Goal: Task Accomplishment & Management: Use online tool/utility

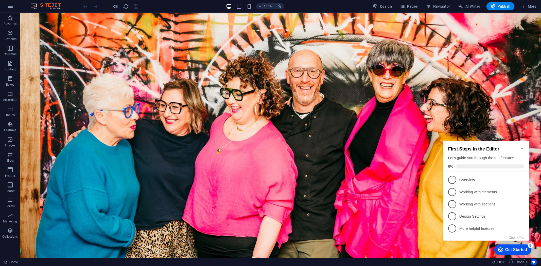
click at [522, 146] on icon "Minimize checklist" at bounding box center [522, 148] width 4 height 4
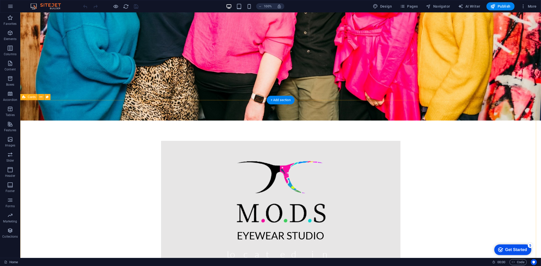
scroll to position [147, 0]
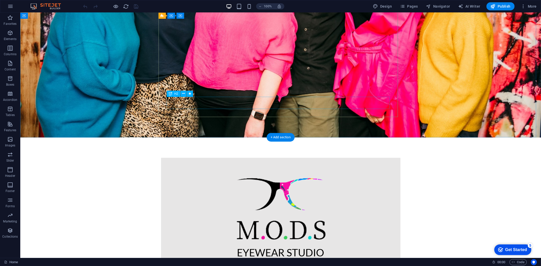
click at [459, 100] on figure at bounding box center [280, 2] width 521 height 272
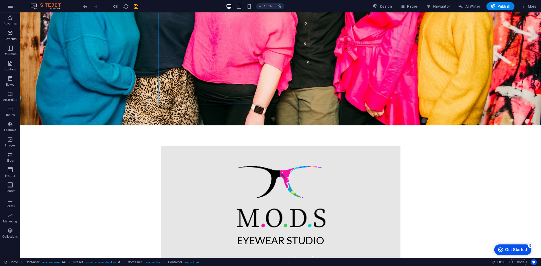
click at [9, 32] on icon "button" at bounding box center [10, 33] width 6 height 6
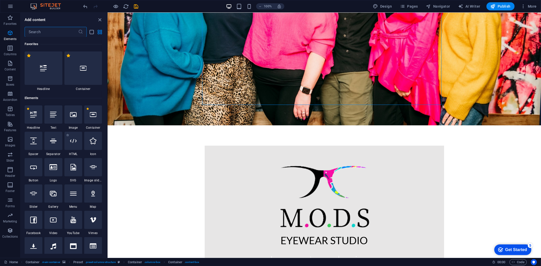
scroll to position [54, 0]
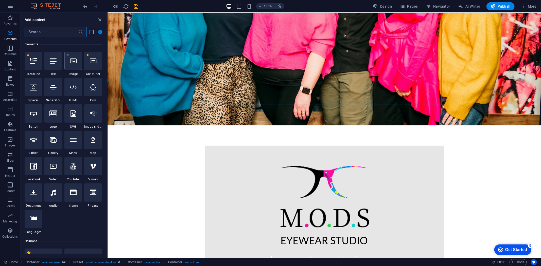
click at [73, 67] on div at bounding box center [73, 61] width 18 height 18
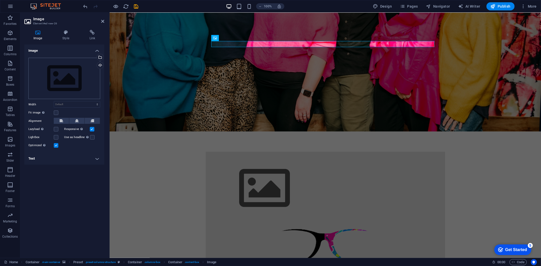
scroll to position [0, 0]
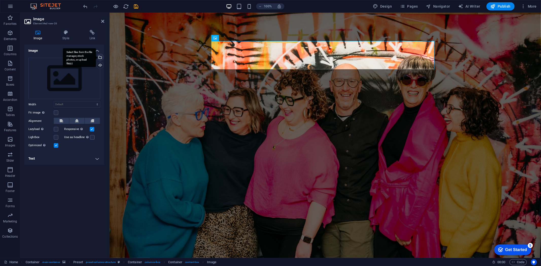
click at [96, 59] on div "Select files from the file manager, stock photos, or upload file(s)" at bounding box center [79, 57] width 33 height 19
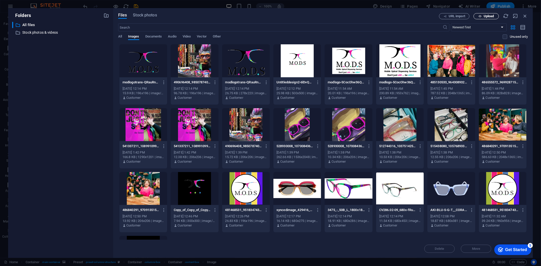
click at [486, 15] on span "Upload" at bounding box center [489, 16] width 10 height 3
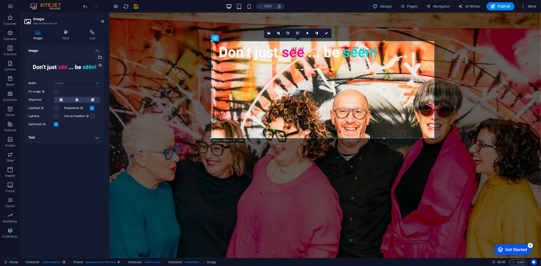
drag, startPoint x: 210, startPoint y: 42, endPoint x: 282, endPoint y: 70, distance: 77.3
type input "681"
select select "px"
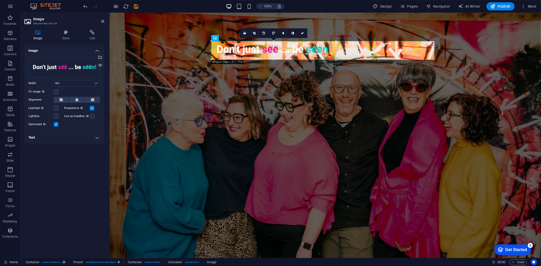
drag, startPoint x: 384, startPoint y: 40, endPoint x: 336, endPoint y: 59, distance: 51.7
type input "491"
click at [78, 98] on icon at bounding box center [77, 100] width 4 height 6
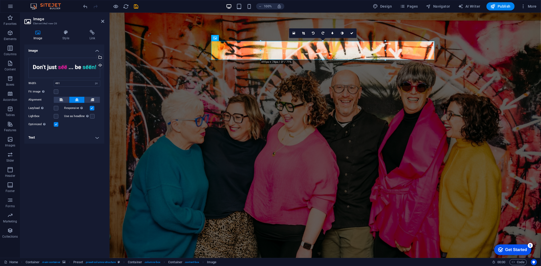
click at [466, 62] on figure at bounding box center [324, 151] width 431 height 278
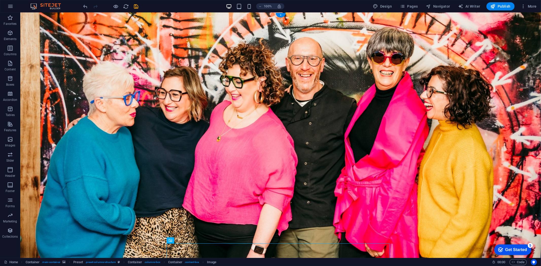
scroll to position [56, 0]
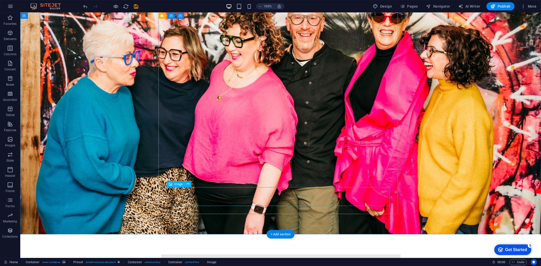
select select "px"
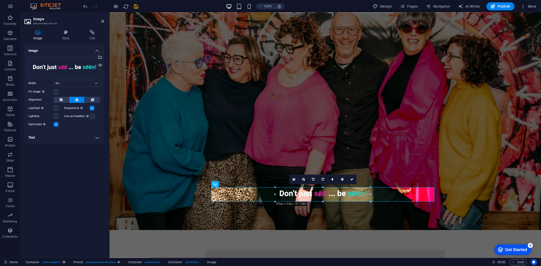
drag, startPoint x: 385, startPoint y: 186, endPoint x: 356, endPoint y: 210, distance: 38.0
type input "376"
click at [458, 176] on figure at bounding box center [324, 93] width 431 height 274
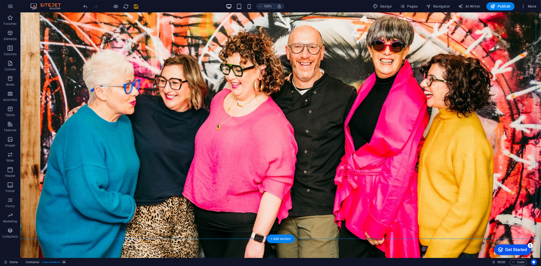
scroll to position [0, 0]
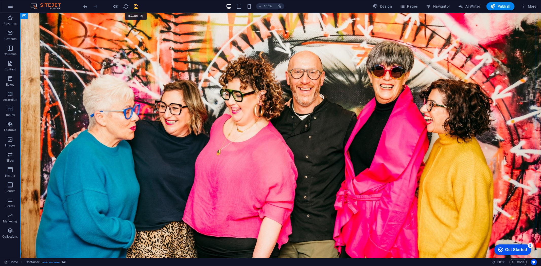
click at [135, 6] on icon "save" at bounding box center [136, 7] width 6 height 6
click at [526, 8] on span "More" at bounding box center [529, 6] width 16 height 5
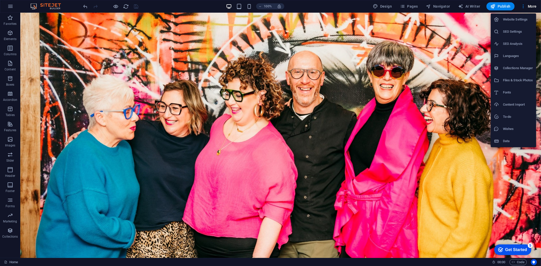
click at [510, 30] on h6 "SEO Settings" at bounding box center [518, 32] width 30 height 6
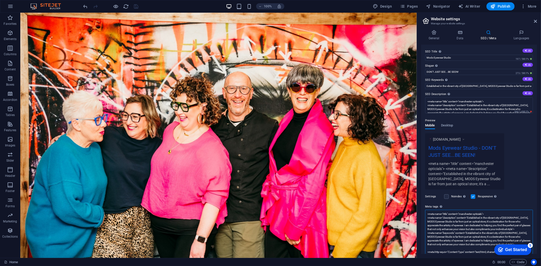
click at [488, 214] on textarea "<meta name="title" content="manchester opticials"> <meta name="description" con…" at bounding box center [479, 239] width 108 height 58
type textarea "<meta name="title" content="manchester opticials"> <meta name="description" con…"
click at [135, 7] on icon "save" at bounding box center [136, 7] width 6 height 6
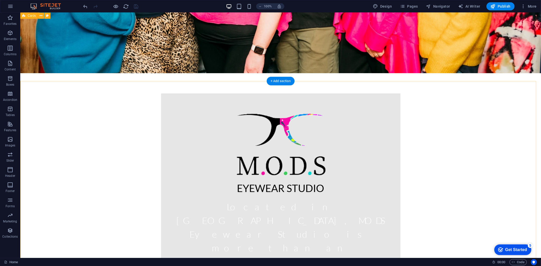
scroll to position [205, 0]
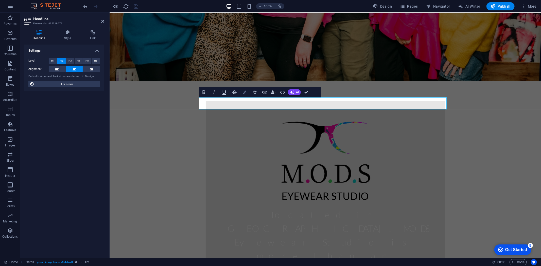
click at [244, 93] on icon "button" at bounding box center [245, 93] width 4 height 4
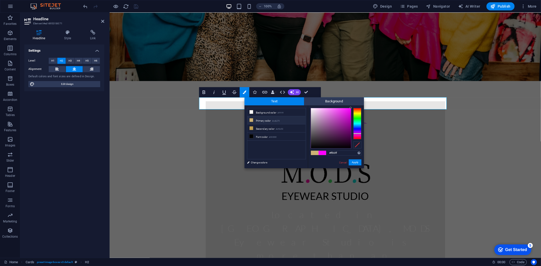
click at [357, 120] on div at bounding box center [357, 123] width 8 height 31
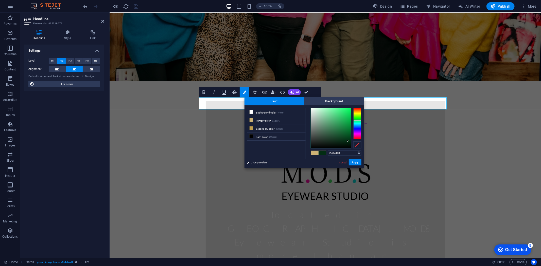
click at [348, 141] on div at bounding box center [331, 128] width 40 height 40
click at [348, 142] on div at bounding box center [331, 128] width 40 height 40
click at [348, 138] on div at bounding box center [331, 128] width 40 height 40
type input "#023114"
click at [349, 140] on div at bounding box center [331, 128] width 40 height 40
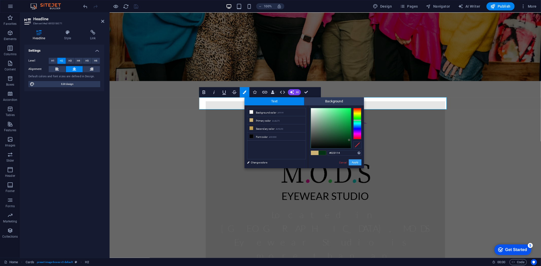
click at [354, 164] on button "Apply" at bounding box center [355, 162] width 13 height 6
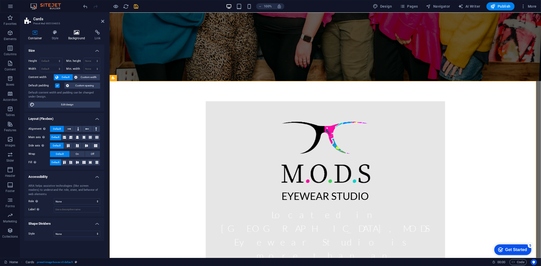
click at [76, 34] on icon at bounding box center [76, 32] width 25 height 5
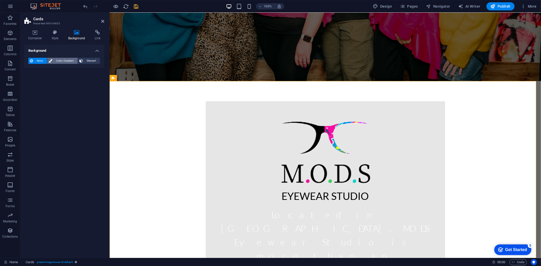
click at [63, 59] on span "Color / Gradient" at bounding box center [65, 61] width 22 height 6
click at [32, 80] on span at bounding box center [32, 81] width 6 height 6
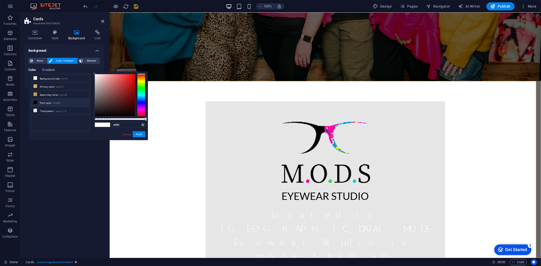
click at [40, 190] on div "Background None Color / Gradient Element Stretch background to full-width Color…" at bounding box center [64, 149] width 80 height 209
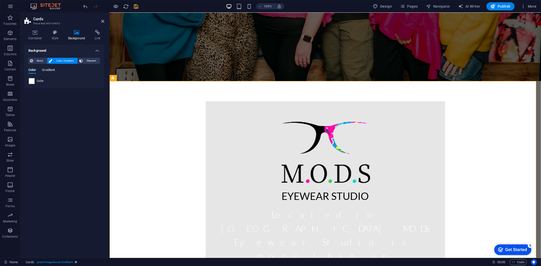
click at [46, 70] on span "Gradient" at bounding box center [48, 70] width 13 height 7
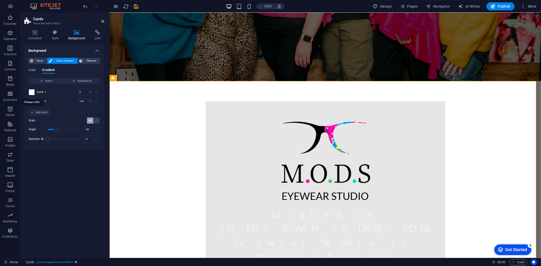
click at [32, 92] on span at bounding box center [32, 93] width 6 height 6
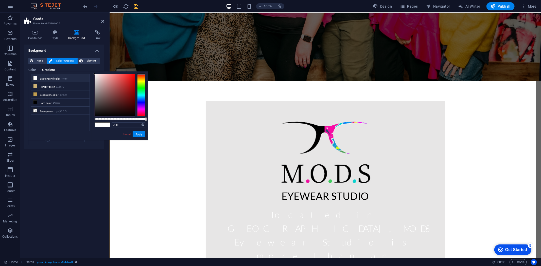
click at [141, 110] on div at bounding box center [141, 95] width 8 height 43
click at [132, 94] on div at bounding box center [115, 95] width 40 height 42
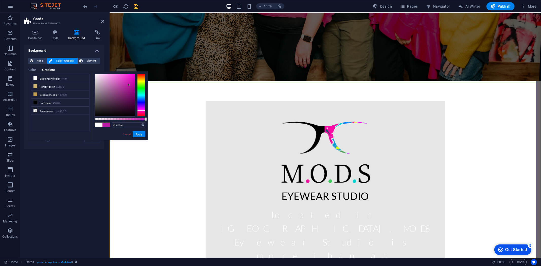
click at [129, 85] on div at bounding box center [115, 95] width 40 height 42
click at [128, 79] on div at bounding box center [115, 95] width 40 height 42
click at [128, 89] on div at bounding box center [115, 95] width 40 height 42
click at [130, 85] on div at bounding box center [115, 95] width 40 height 42
click at [137, 135] on button "Apply" at bounding box center [139, 134] width 13 height 6
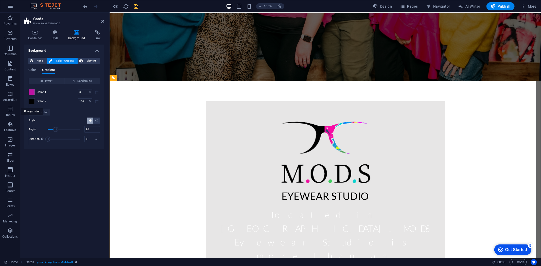
click at [30, 102] on span at bounding box center [32, 102] width 6 height 6
click at [0, 0] on div "less Background color #ffffff Primary color #cdb275 Secondary color #bf9d50 Fon…" at bounding box center [0, 0] width 0 height 0
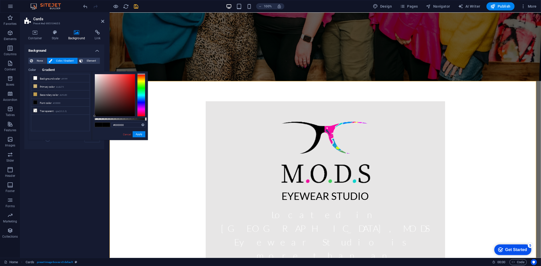
click at [142, 88] on div at bounding box center [141, 95] width 8 height 43
click at [143, 94] on div at bounding box center [141, 95] width 8 height 43
click at [142, 88] on div at bounding box center [141, 95] width 8 height 43
type input "#044403"
click at [133, 105] on div at bounding box center [115, 95] width 40 height 42
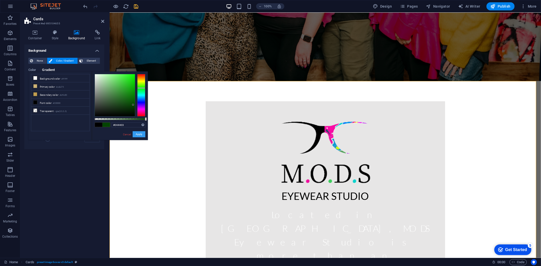
click at [133, 134] on button "Apply" at bounding box center [139, 134] width 13 height 6
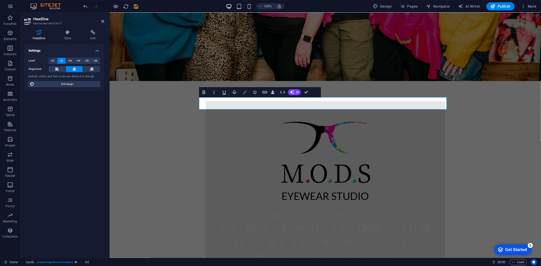
click at [245, 92] on icon "button" at bounding box center [245, 93] width 4 height 4
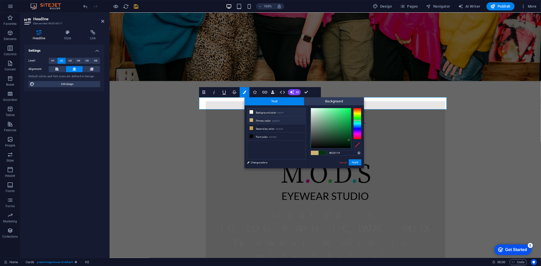
click at [253, 113] on icon at bounding box center [252, 112] width 4 height 4
type input "#ffffff"
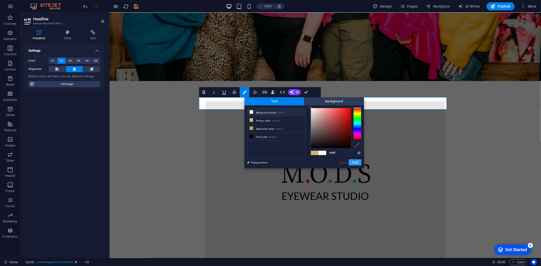
click at [354, 161] on button "Apply" at bounding box center [355, 162] width 13 height 6
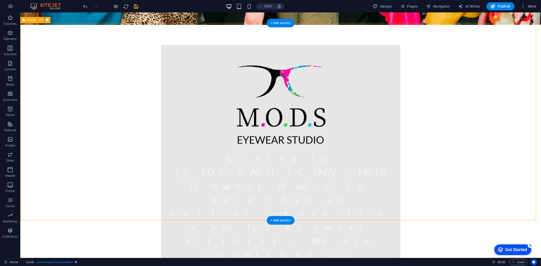
scroll to position [290, 0]
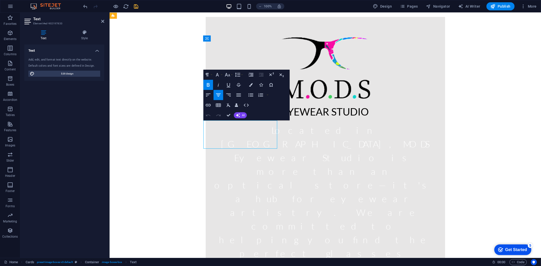
drag, startPoint x: 271, startPoint y: 144, endPoint x: 225, endPoint y: 132, distance: 47.4
drag, startPoint x: 209, startPoint y: 123, endPoint x: 274, endPoint y: 146, distance: 69.4
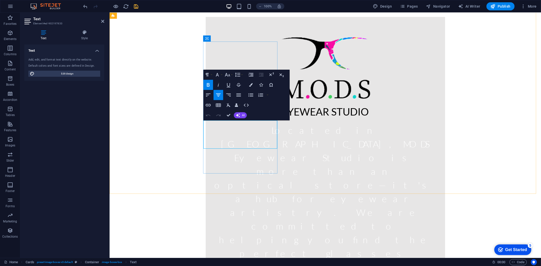
click at [230, 105] on icon "button" at bounding box center [228, 105] width 6 height 6
click at [250, 84] on icon "button" at bounding box center [251, 85] width 4 height 4
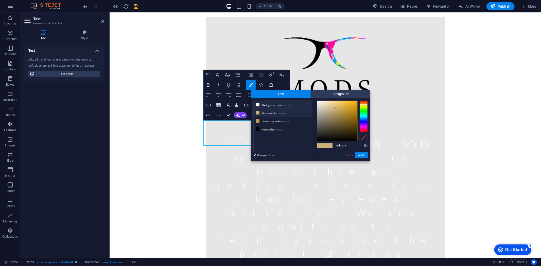
click at [273, 105] on li "Background color #ffffff" at bounding box center [283, 105] width 58 height 8
type input "#ffffff"
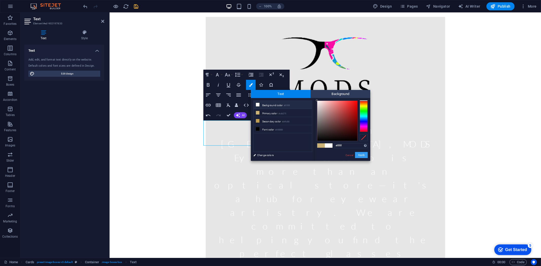
click at [358, 154] on button "Apply" at bounding box center [361, 155] width 13 height 6
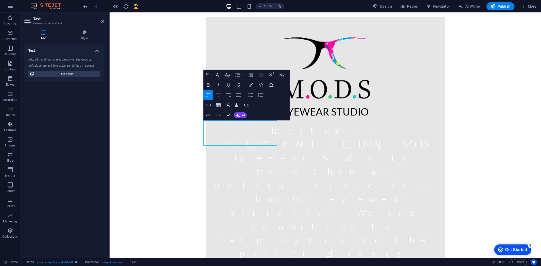
click at [218, 94] on icon "button" at bounding box center [218, 95] width 6 height 6
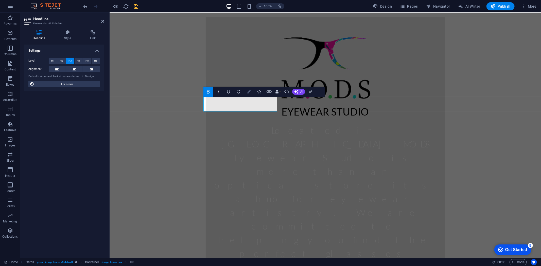
click at [250, 91] on icon "button" at bounding box center [249, 92] width 4 height 4
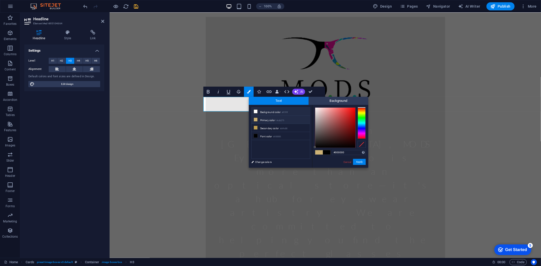
click at [256, 111] on icon at bounding box center [256, 112] width 4 height 4
type input "#ffffff"
click at [357, 163] on button "Apply" at bounding box center [359, 162] width 13 height 6
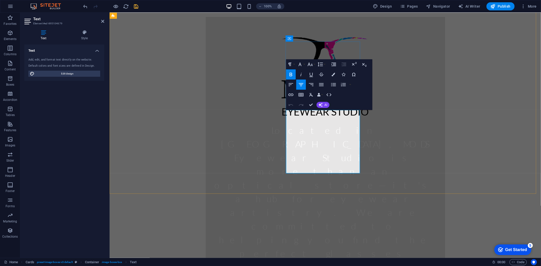
drag, startPoint x: 354, startPoint y: 156, endPoint x: 399, endPoint y: 119, distance: 58.7
click at [311, 95] on icon "button" at bounding box center [311, 95] width 4 height 4
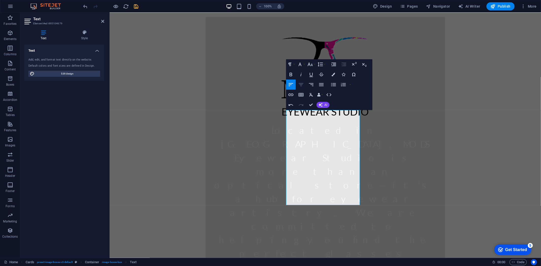
click at [302, 85] on icon "button" at bounding box center [301, 85] width 6 height 6
click at [335, 74] on icon "button" at bounding box center [334, 75] width 4 height 4
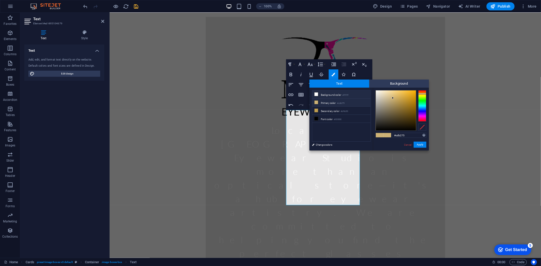
click at [312, 92] on li "Background color #ffffff" at bounding box center [341, 95] width 58 height 8
type input "#ffffff"
click at [316, 94] on icon at bounding box center [316, 95] width 4 height 4
click at [422, 145] on button "Apply" at bounding box center [420, 145] width 13 height 6
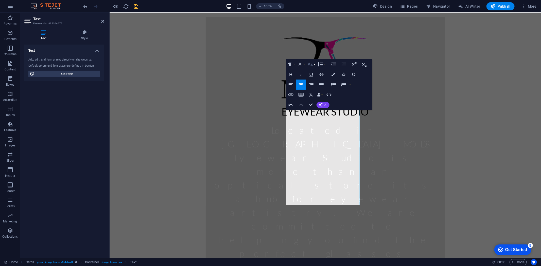
click at [309, 66] on icon "button" at bounding box center [310, 64] width 6 height 6
click at [316, 128] on link "24" at bounding box center [315, 128] width 18 height 8
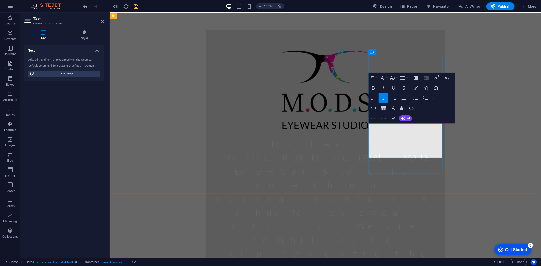
drag, startPoint x: 472, startPoint y: 146, endPoint x: 374, endPoint y: 131, distance: 99.3
click at [391, 110] on icon "button" at bounding box center [393, 108] width 6 height 6
click at [388, 79] on button "Font Family" at bounding box center [384, 78] width 10 height 10
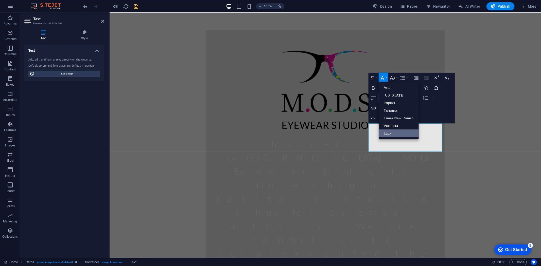
scroll to position [0, 0]
click at [393, 79] on icon "button" at bounding box center [392, 78] width 6 height 6
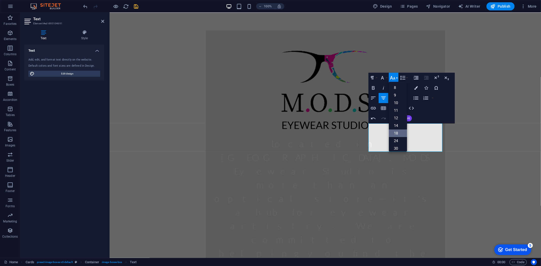
click at [397, 134] on link "18" at bounding box center [398, 134] width 18 height 8
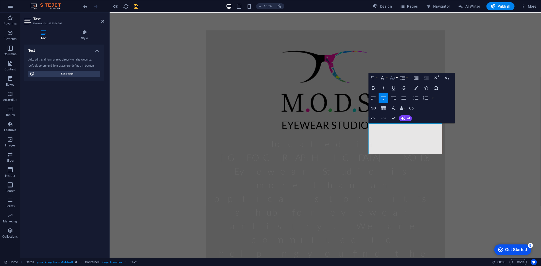
click at [392, 79] on icon "button" at bounding box center [392, 78] width 6 height 6
click at [397, 102] on link "24" at bounding box center [398, 101] width 18 height 8
drag, startPoint x: 431, startPoint y: 151, endPoint x: 379, endPoint y: 133, distance: 55.1
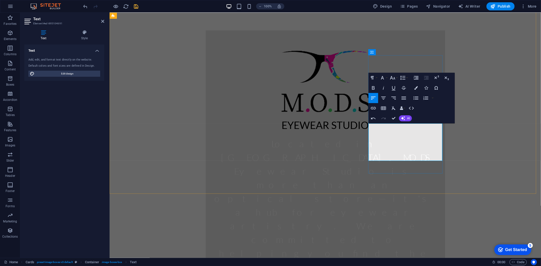
click at [417, 87] on button "Colors" at bounding box center [416, 88] width 10 height 10
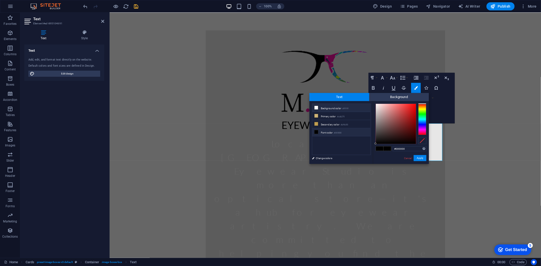
click at [328, 108] on li "Background color #ffffff" at bounding box center [341, 108] width 58 height 8
type input "#ffffff"
click at [421, 159] on button "Apply" at bounding box center [420, 158] width 13 height 6
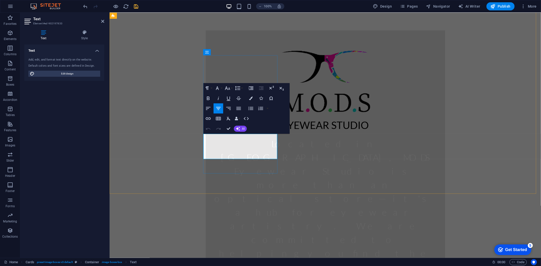
drag, startPoint x: 272, startPoint y: 150, endPoint x: 208, endPoint y: 138, distance: 65.7
click at [231, 89] on button "Font Size" at bounding box center [229, 88] width 10 height 10
click at [234, 150] on link "24" at bounding box center [233, 152] width 18 height 8
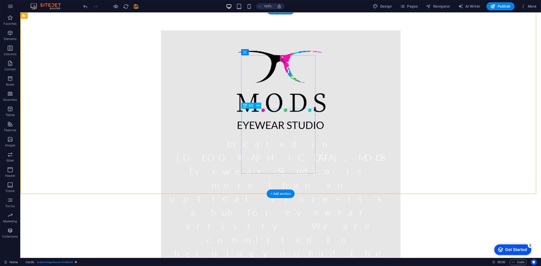
drag, startPoint x: 287, startPoint y: 117, endPoint x: 198, endPoint y: 117, distance: 89.3
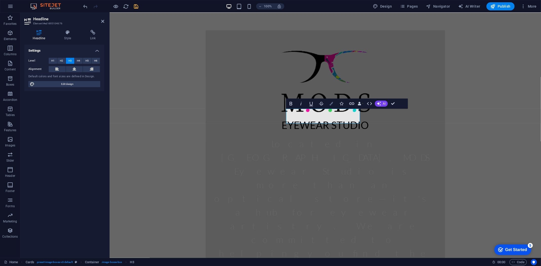
click at [334, 104] on button "Colors" at bounding box center [332, 104] width 10 height 10
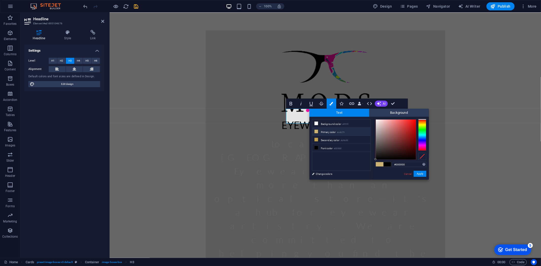
type input "#fef9f9"
click at [376, 120] on div at bounding box center [396, 140] width 40 height 40
click at [418, 173] on button "Apply" at bounding box center [420, 174] width 13 height 6
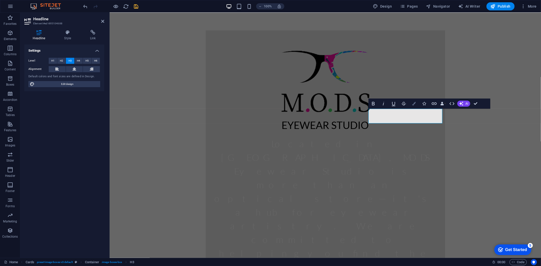
click at [415, 102] on button "Colors" at bounding box center [414, 104] width 10 height 10
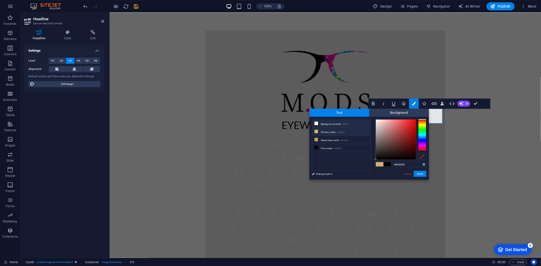
click at [344, 122] on li "Background color #ffffff" at bounding box center [341, 124] width 58 height 8
type input "#ffffff"
click at [423, 176] on button "Apply" at bounding box center [420, 174] width 13 height 6
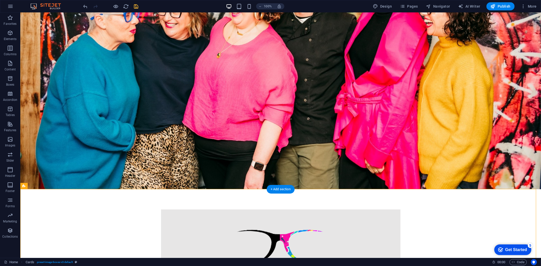
scroll to position [79, 0]
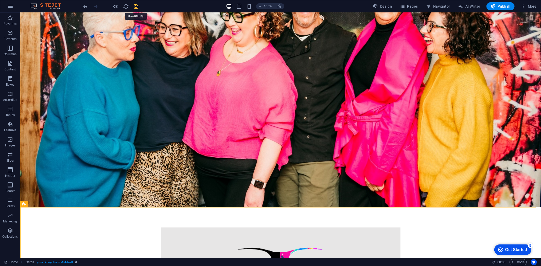
click at [134, 7] on icon "save" at bounding box center [136, 7] width 6 height 6
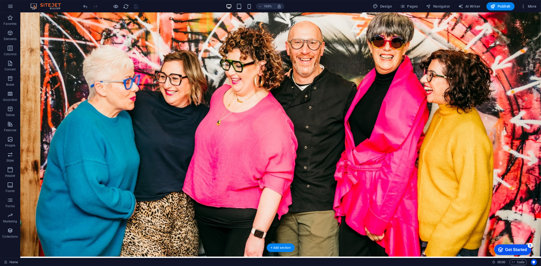
scroll to position [56, 0]
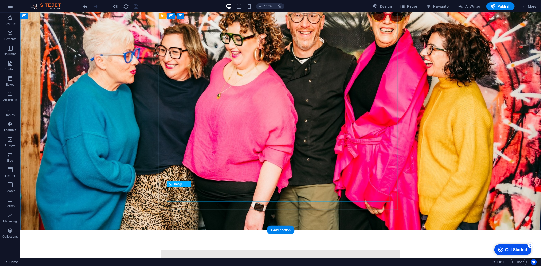
select select "px"
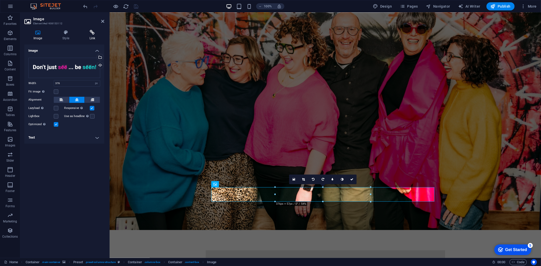
click at [92, 34] on icon at bounding box center [92, 32] width 24 height 5
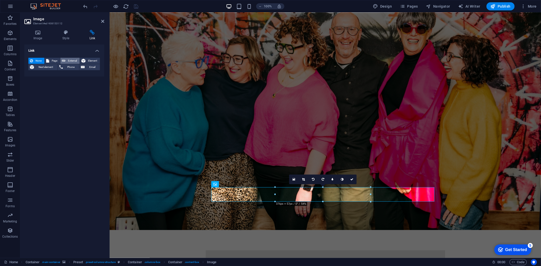
click at [71, 62] on span "External" at bounding box center [72, 61] width 11 height 6
select select "blank"
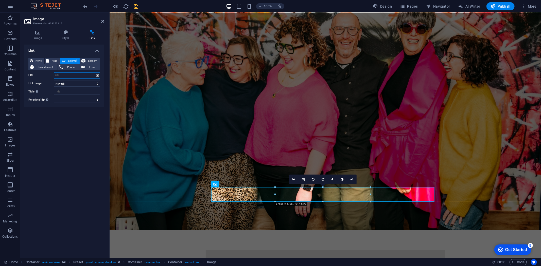
click at [64, 75] on input "URL" at bounding box center [77, 76] width 46 height 6
paste input "https://www.modsoptical.co.uk/"
type input "https://www.modsoptical.co.uk/"
click at [138, 7] on icon "save" at bounding box center [136, 7] width 6 height 6
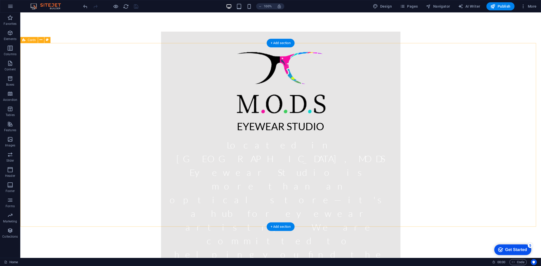
scroll to position [276, 0]
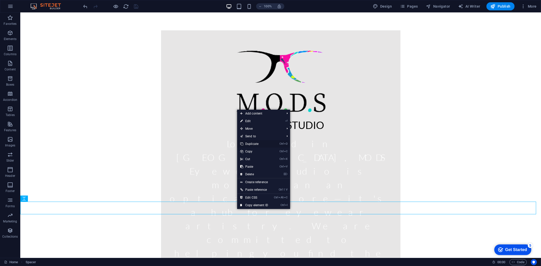
click at [253, 143] on link "Ctrl D Duplicate" at bounding box center [254, 144] width 34 height 8
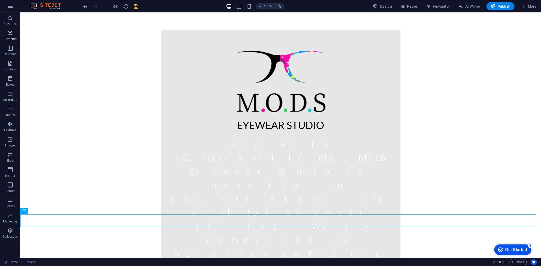
click at [12, 35] on icon "button" at bounding box center [10, 33] width 6 height 6
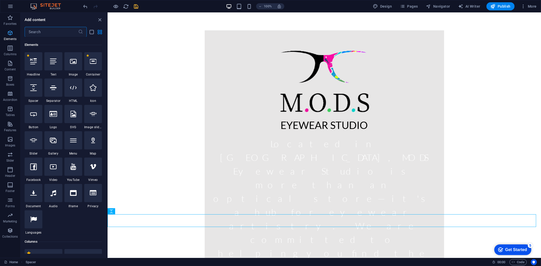
scroll to position [54, 0]
click at [51, 89] on icon at bounding box center [53, 87] width 7 height 7
select select "%"
select select "px"
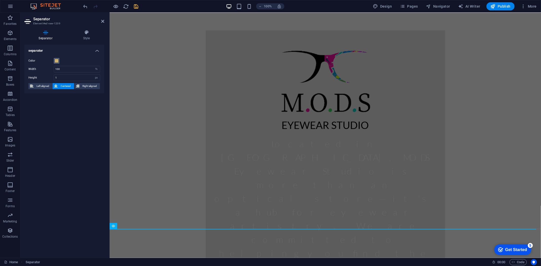
click at [56, 62] on span at bounding box center [57, 61] width 4 height 4
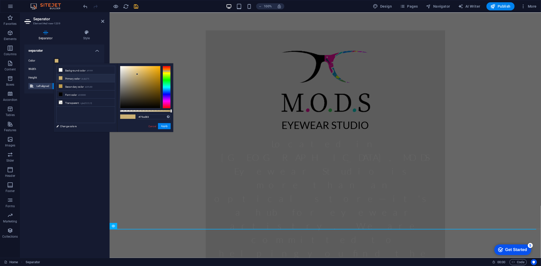
click at [167, 81] on div at bounding box center [167, 87] width 8 height 43
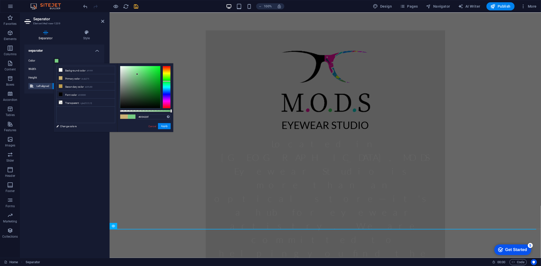
click at [157, 97] on div at bounding box center [140, 87] width 40 height 42
type input "#053e0e"
click at [157, 98] on div at bounding box center [140, 87] width 40 height 42
click at [161, 128] on button "Apply" at bounding box center [164, 126] width 13 height 6
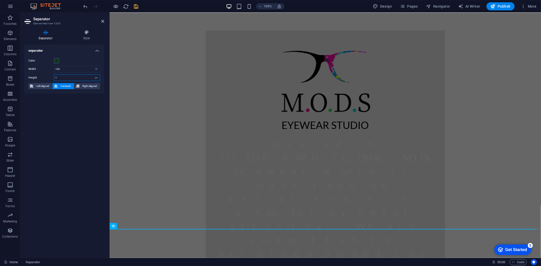
drag, startPoint x: 61, startPoint y: 78, endPoint x: 47, endPoint y: 77, distance: 13.9
click at [47, 77] on div "Height 1 px rem vh vw" at bounding box center [64, 78] width 72 height 7
type input "3"
click at [68, 79] on input "3" at bounding box center [77, 78] width 46 height 6
type input "5"
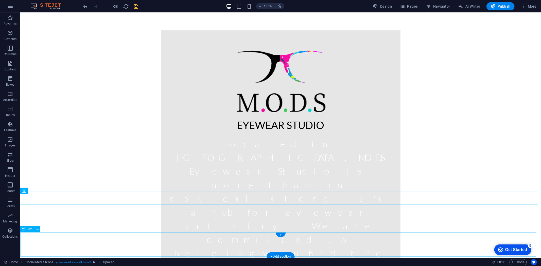
scroll to position [294, 0]
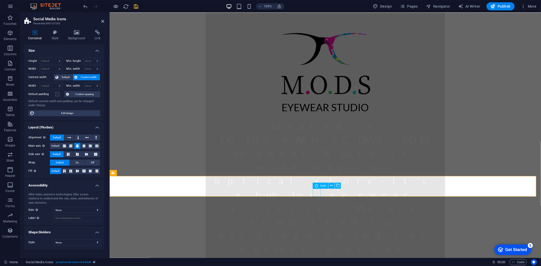
select select "xMidYMid"
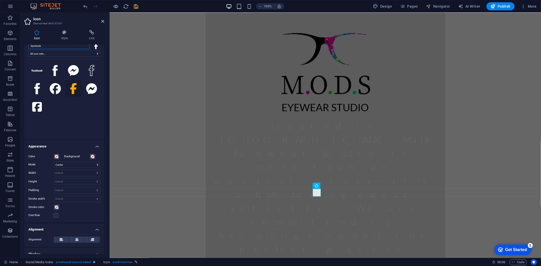
scroll to position [0, 0]
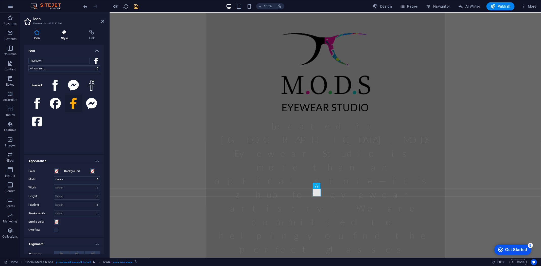
click at [64, 36] on h4 "Style" at bounding box center [65, 35] width 28 height 11
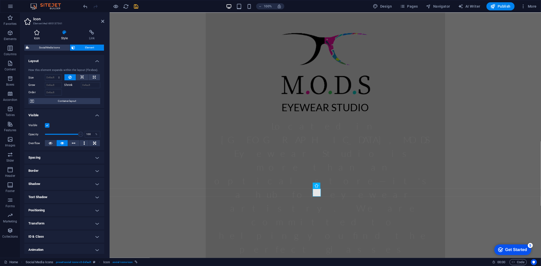
click at [40, 36] on h4 "Icon" at bounding box center [37, 35] width 27 height 11
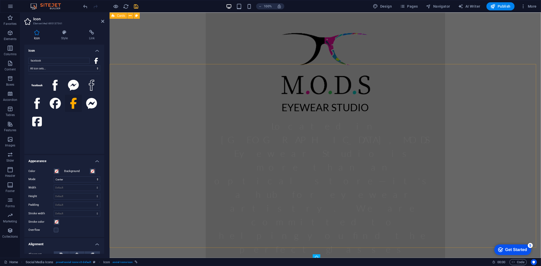
scroll to position [153, 0]
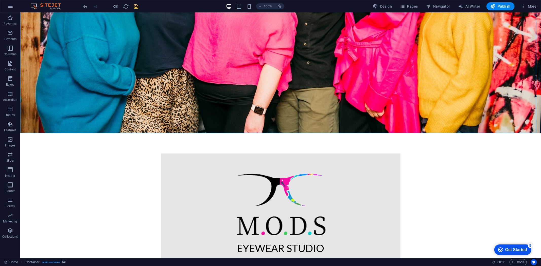
click at [137, 7] on icon "save" at bounding box center [136, 7] width 6 height 6
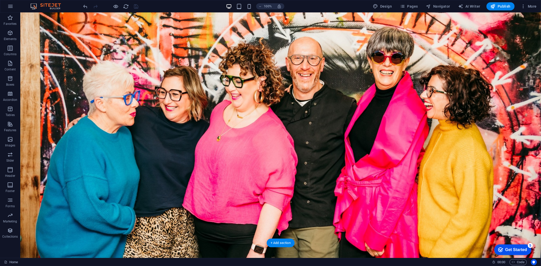
scroll to position [0, 0]
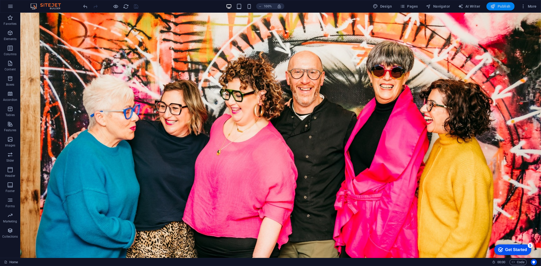
click at [494, 5] on icon "button" at bounding box center [492, 6] width 5 height 5
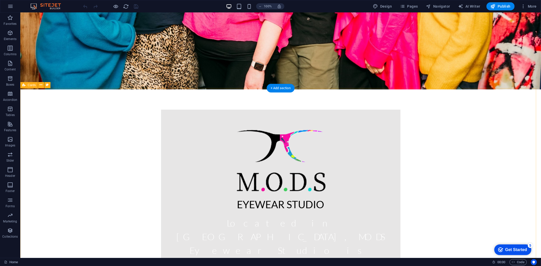
scroll to position [294, 0]
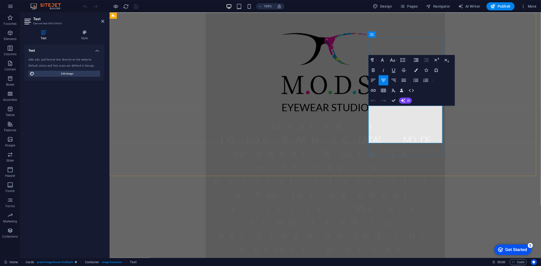
drag, startPoint x: 384, startPoint y: 114, endPoint x: 433, endPoint y: 137, distance: 54.2
click at [376, 70] on icon "button" at bounding box center [373, 70] width 6 height 6
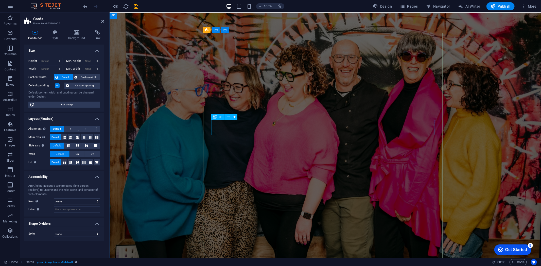
scroll to position [0, 0]
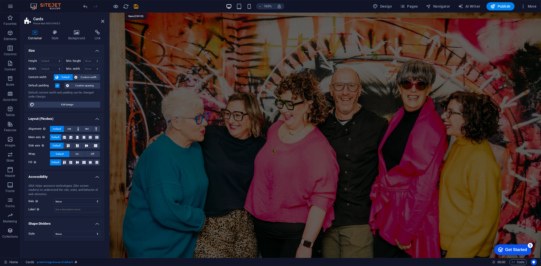
click at [135, 6] on icon "save" at bounding box center [136, 7] width 6 height 6
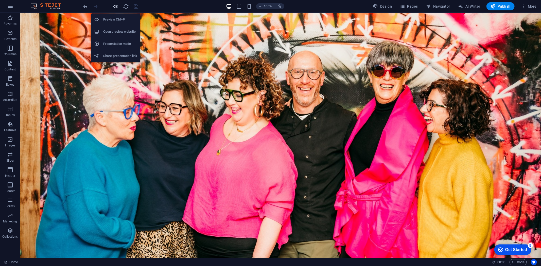
click at [117, 5] on icon "button" at bounding box center [116, 7] width 6 height 6
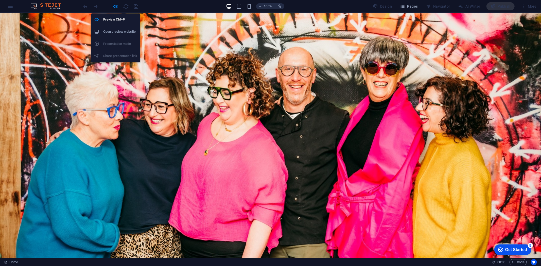
click at [118, 29] on h6 "Open preview website" at bounding box center [120, 32] width 34 height 6
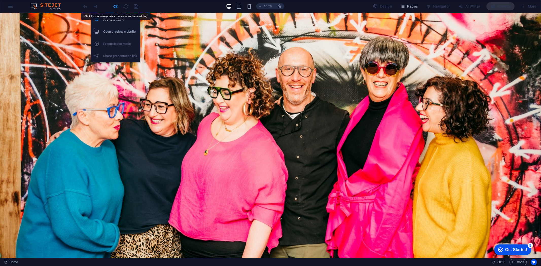
click at [115, 8] on icon "button" at bounding box center [116, 7] width 6 height 6
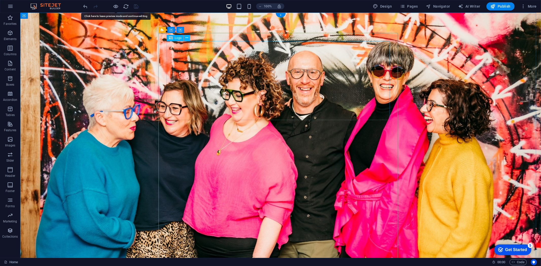
select select "px"
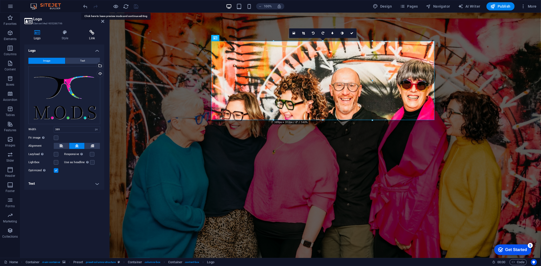
click at [89, 34] on icon at bounding box center [92, 32] width 25 height 5
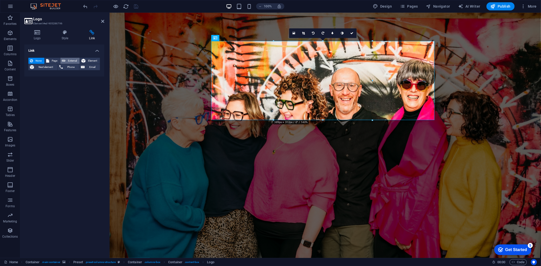
click at [73, 59] on span "External" at bounding box center [72, 61] width 11 height 6
select select "blank"
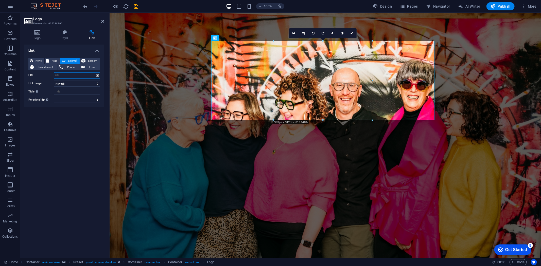
click at [74, 73] on input "URL" at bounding box center [77, 76] width 46 height 6
paste input "https://www.modsoptical.co.uk/"
type input "https://www.modsoptical.co.uk/"
click at [135, 7] on icon "save" at bounding box center [136, 7] width 6 height 6
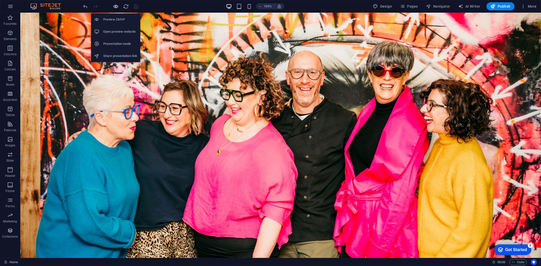
click at [114, 6] on icon "button" at bounding box center [116, 7] width 6 height 6
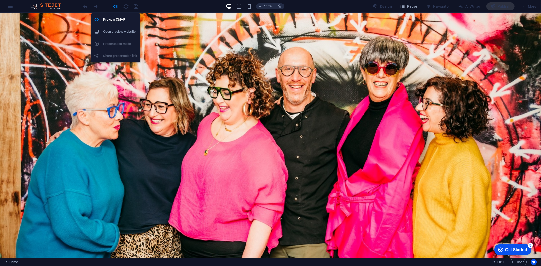
click at [113, 32] on h6 "Open preview website" at bounding box center [120, 32] width 34 height 6
click at [116, 4] on icon "button" at bounding box center [116, 7] width 6 height 6
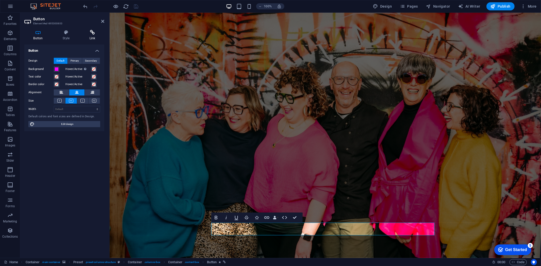
click at [93, 34] on icon at bounding box center [92, 32] width 24 height 5
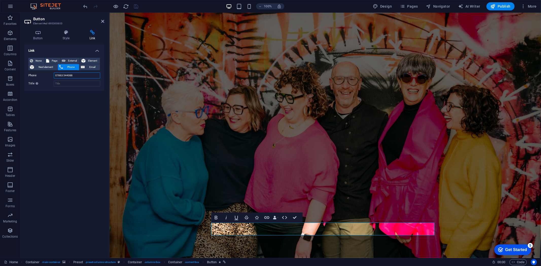
click at [75, 76] on input "07863 544088" at bounding box center [77, 76] width 46 height 6
drag, startPoint x: 75, startPoint y: 75, endPoint x: 48, endPoint y: 72, distance: 27.0
click at [48, 73] on div "Phone 07863 544088" at bounding box center [64, 76] width 72 height 6
click at [149, 38] on figure at bounding box center [324, 142] width 431 height 261
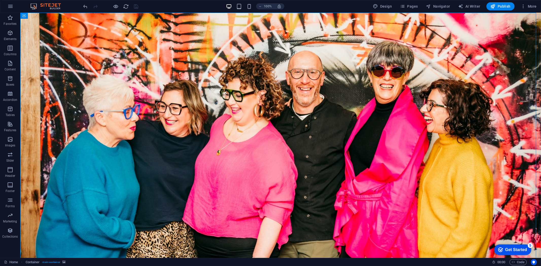
click at [119, 26] on figure at bounding box center [280, 149] width 521 height 274
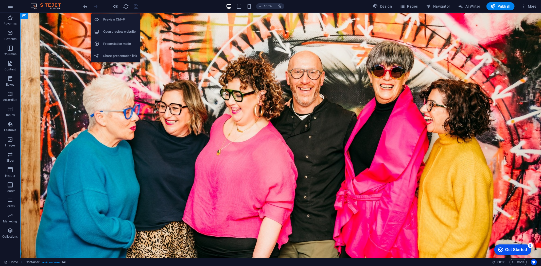
click at [113, 32] on h6 "Open preview website" at bounding box center [120, 32] width 34 height 6
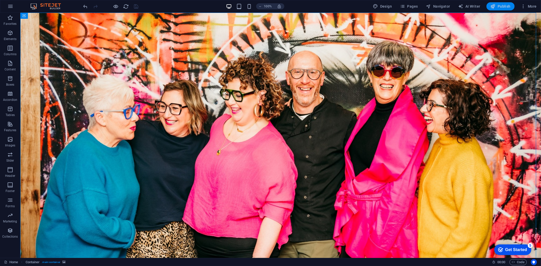
click at [491, 8] on icon "button" at bounding box center [492, 6] width 5 height 5
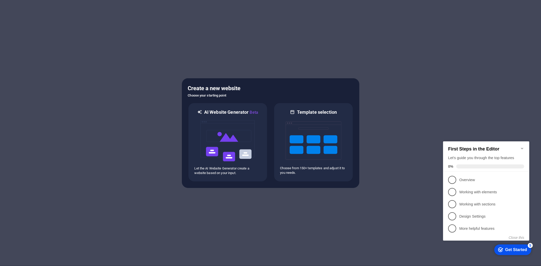
click at [521, 146] on icon "Minimize checklist" at bounding box center [522, 148] width 4 height 4
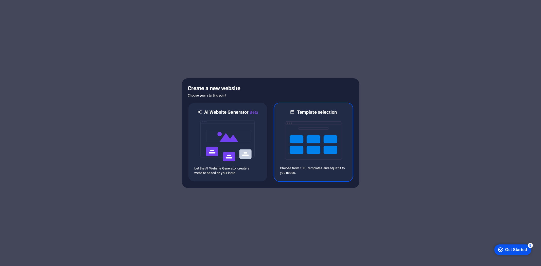
click at [306, 125] on img at bounding box center [314, 140] width 56 height 51
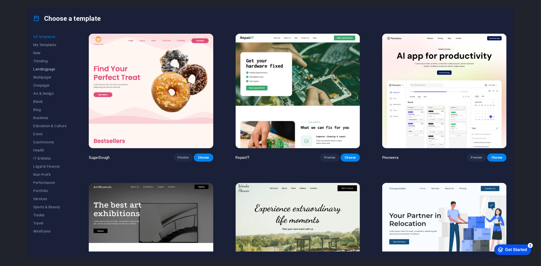
click at [46, 67] on span "Landingpage" at bounding box center [49, 69] width 33 height 4
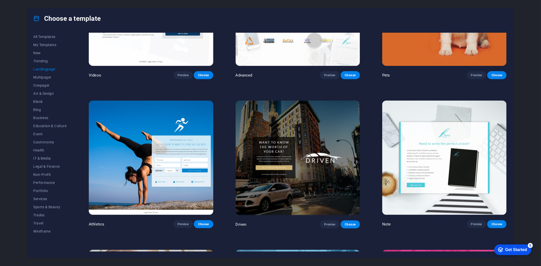
scroll to position [394, 0]
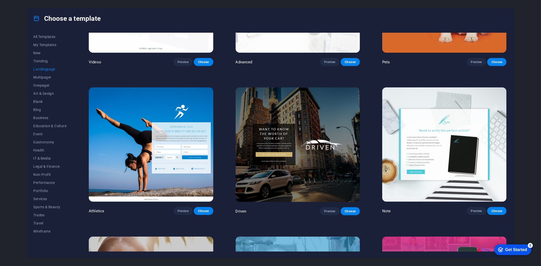
click at [319, 127] on img at bounding box center [298, 144] width 124 height 115
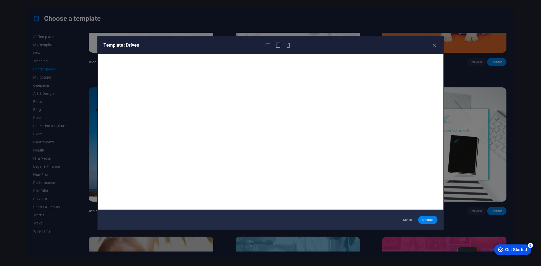
click at [429, 218] on span "Choose" at bounding box center [427, 220] width 11 height 4
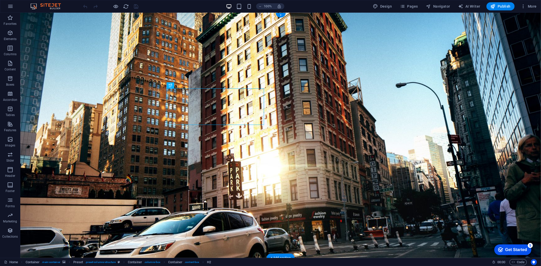
click at [37, 35] on figure at bounding box center [280, 134] width 521 height 245
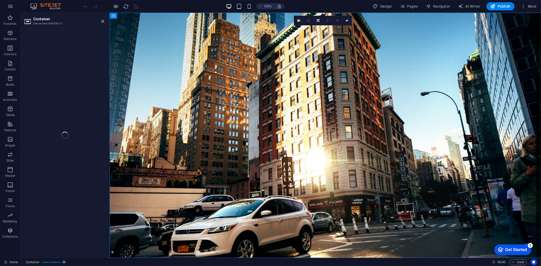
select select "%"
select select "vh"
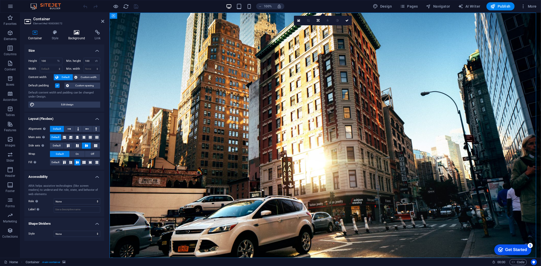
click at [82, 35] on h4 "Background" at bounding box center [77, 35] width 27 height 11
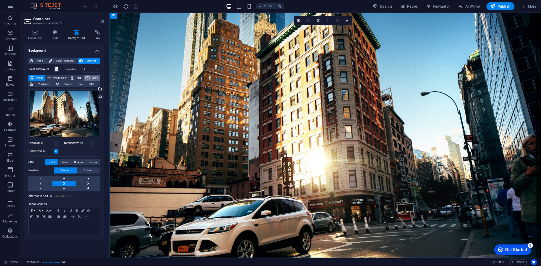
click at [96, 76] on span "Video" at bounding box center [94, 78] width 7 height 6
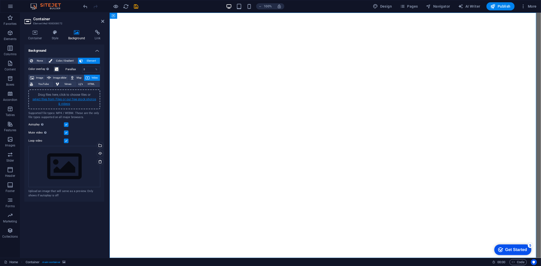
click at [84, 98] on link "select files from Files or our free stock photos & videos" at bounding box center [64, 102] width 64 height 8
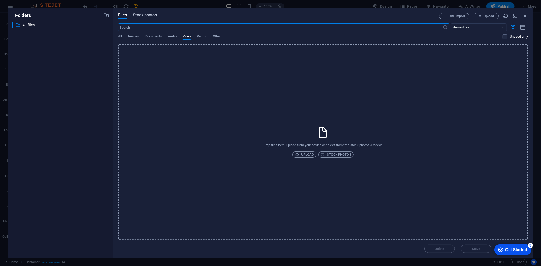
click at [143, 18] on span "Stock photos" at bounding box center [145, 15] width 24 height 6
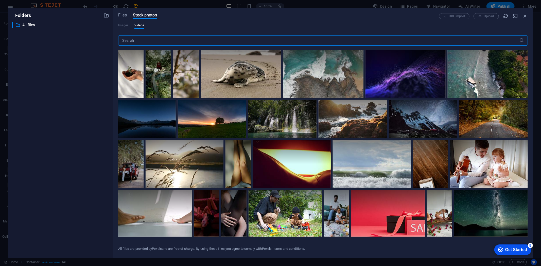
click at [146, 44] on input "text" at bounding box center [318, 40] width 401 height 10
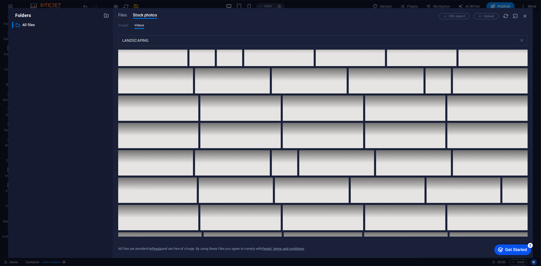
scroll to position [479, 0]
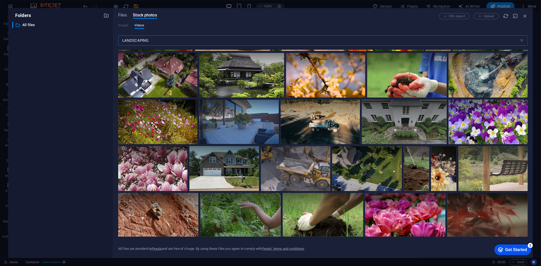
drag, startPoint x: 163, startPoint y: 42, endPoint x: 103, endPoint y: 41, distance: 59.6
click at [103, 41] on div "Folders ​ All files All files Files Stock photos URL import Upload Images Video…" at bounding box center [270, 133] width 525 height 250
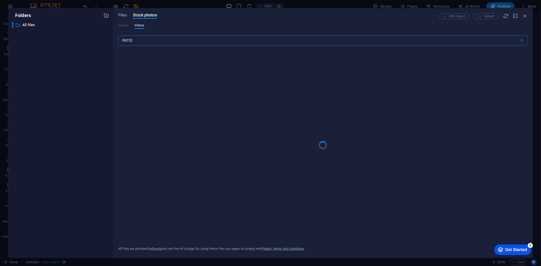
type input "PATIO"
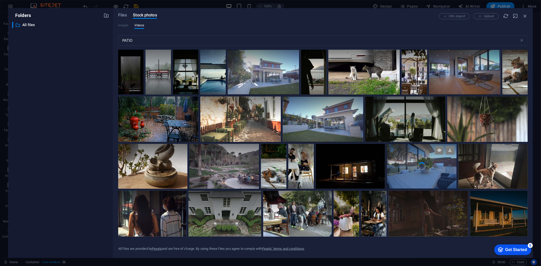
click at [419, 172] on video "Your browser does not support the video tag." at bounding box center [421, 166] width 69 height 45
click at [419, 172] on div at bounding box center [421, 177] width 69 height 23
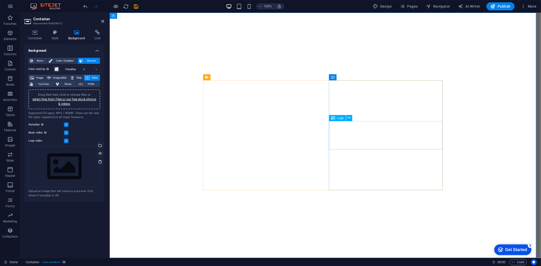
select select "px"
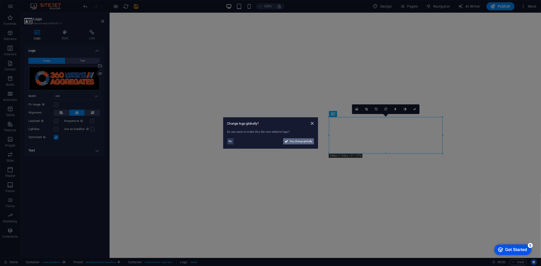
drag, startPoint x: 190, startPoint y: 130, endPoint x: 299, endPoint y: 143, distance: 109.8
click at [299, 143] on span "Yes, change globally" at bounding box center [301, 141] width 23 height 6
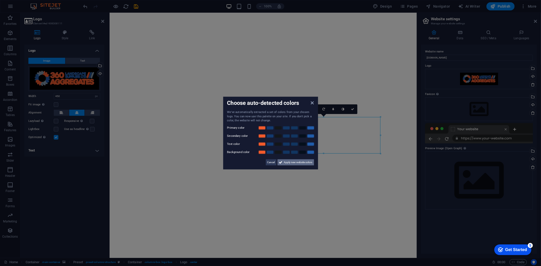
click at [294, 161] on span "Apply new website colors" at bounding box center [298, 162] width 28 height 6
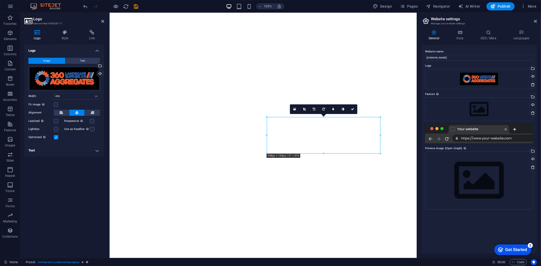
scroll to position [171, 0]
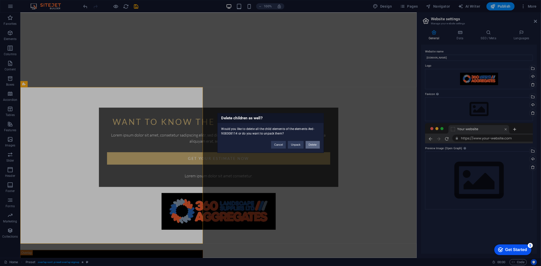
click at [313, 144] on button "Delete" at bounding box center [313, 145] width 14 height 8
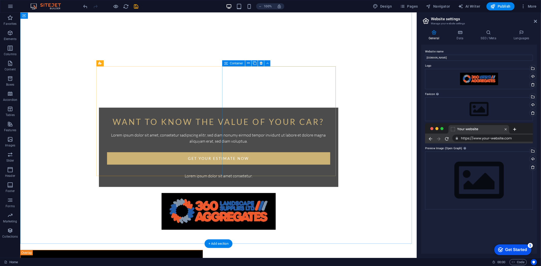
scroll to position [14, 0]
